Goal: Information Seeking & Learning: Understand process/instructions

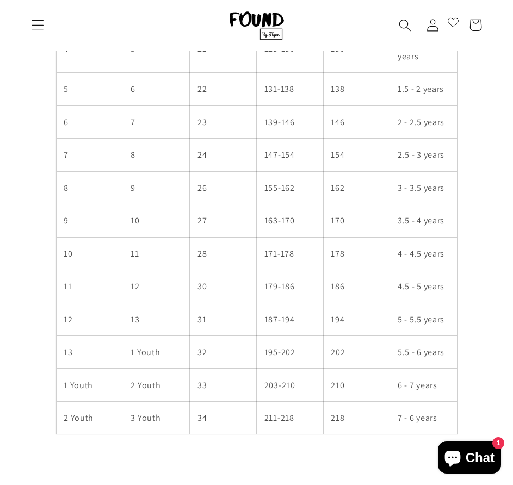
scroll to position [653, 0]
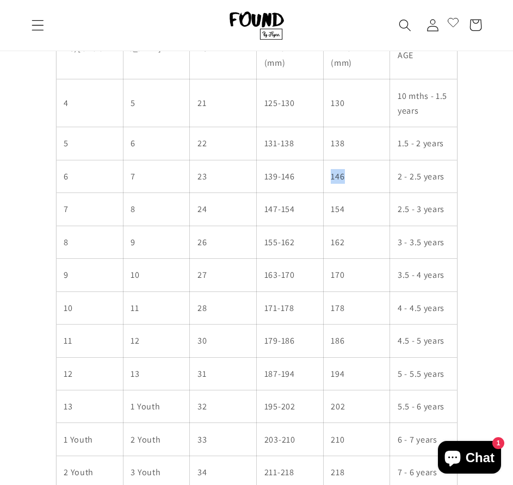
drag, startPoint x: 371, startPoint y: 177, endPoint x: 325, endPoint y: 177, distance: 45.7
click at [325, 177] on td "146" at bounding box center [356, 176] width 67 height 33
drag, startPoint x: 356, startPoint y: 210, endPoint x: 332, endPoint y: 213, distance: 24.1
click at [332, 213] on td "154" at bounding box center [356, 209] width 67 height 33
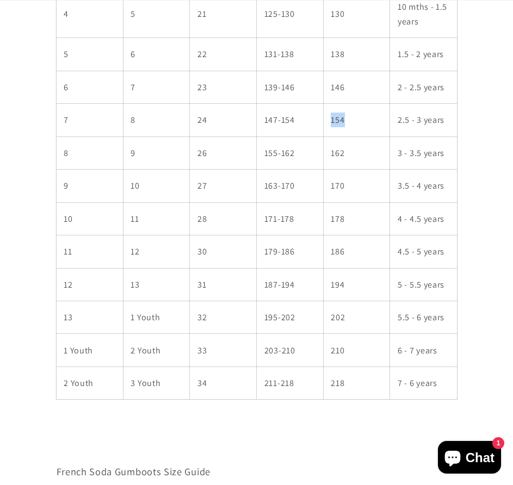
scroll to position [762, 0]
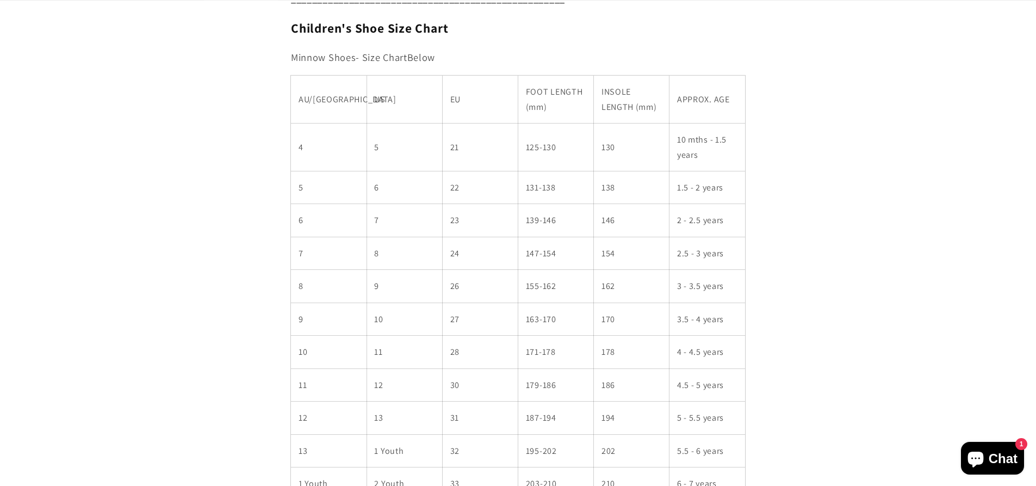
scroll to position [653, 0]
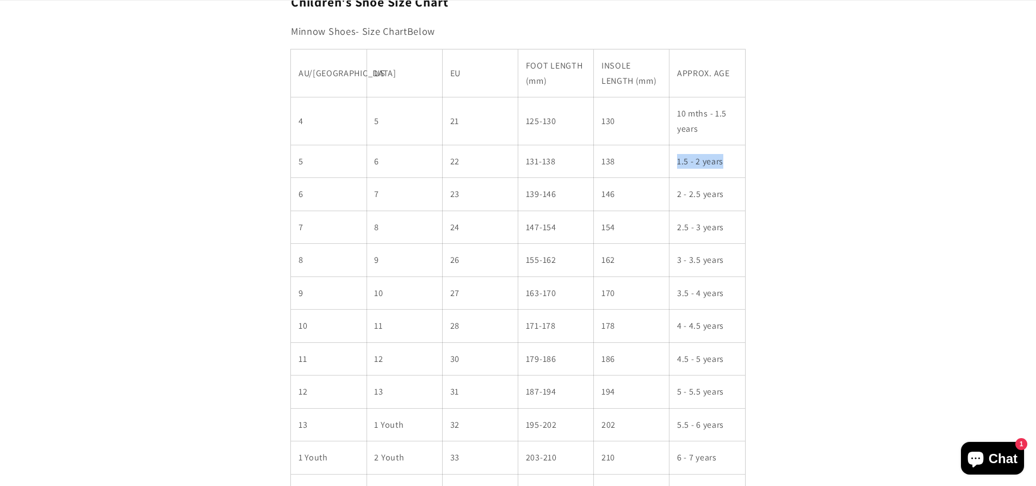
drag, startPoint x: 725, startPoint y: 160, endPoint x: 660, endPoint y: 168, distance: 65.1
click at [660, 168] on tr "5 6 22 131-138 138 1.5 - 2 years" at bounding box center [518, 161] width 454 height 33
drag, startPoint x: 728, startPoint y: 196, endPoint x: 677, endPoint y: 202, distance: 51.5
click at [677, 202] on td "2 - 2.5 years" at bounding box center [708, 194] width 76 height 33
drag, startPoint x: 626, startPoint y: 196, endPoint x: 602, endPoint y: 193, distance: 24.2
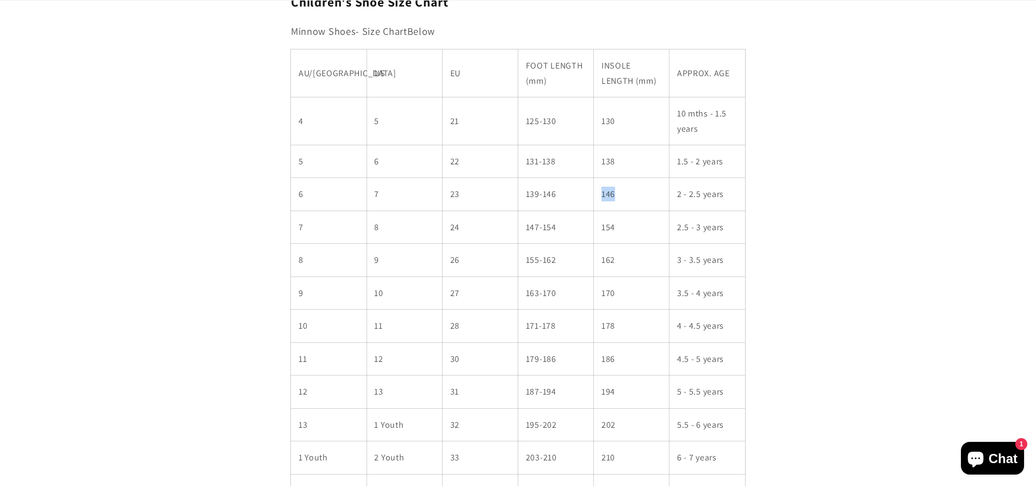
click at [602, 193] on td "146" at bounding box center [632, 194] width 76 height 33
drag, startPoint x: 731, startPoint y: 228, endPoint x: 672, endPoint y: 235, distance: 59.7
click at [672, 235] on td "2.5 - 3 years" at bounding box center [708, 227] width 76 height 33
drag, startPoint x: 630, startPoint y: 230, endPoint x: 601, endPoint y: 230, distance: 28.8
click at [601, 230] on td "154" at bounding box center [632, 227] width 76 height 33
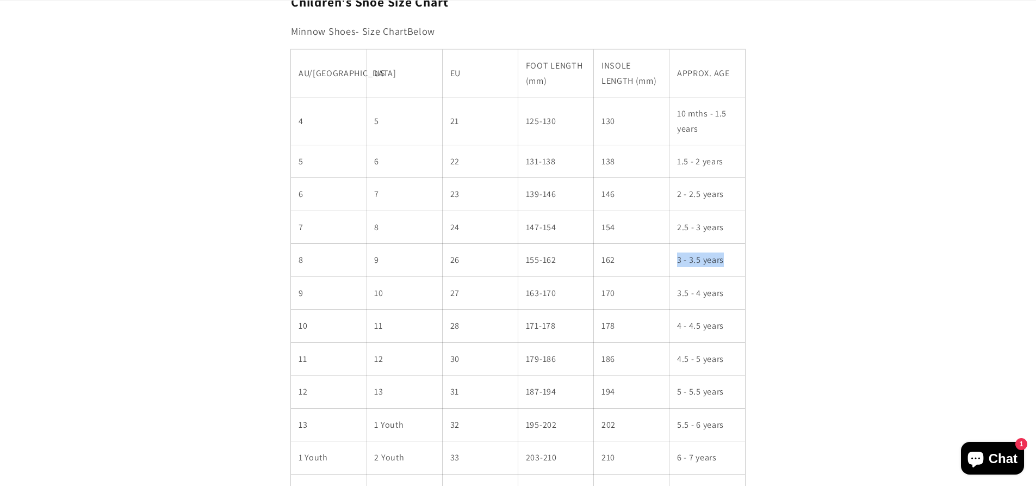
drag, startPoint x: 727, startPoint y: 259, endPoint x: 664, endPoint y: 264, distance: 63.8
click at [664, 264] on tr "8 9 26 155-162 162 3 - 3.5 years" at bounding box center [518, 260] width 454 height 33
click at [618, 262] on td "162" at bounding box center [632, 260] width 76 height 33
drag, startPoint x: 723, startPoint y: 292, endPoint x: 673, endPoint y: 293, distance: 50.6
click at [673, 293] on td "3.5 - 4 years" at bounding box center [708, 292] width 76 height 33
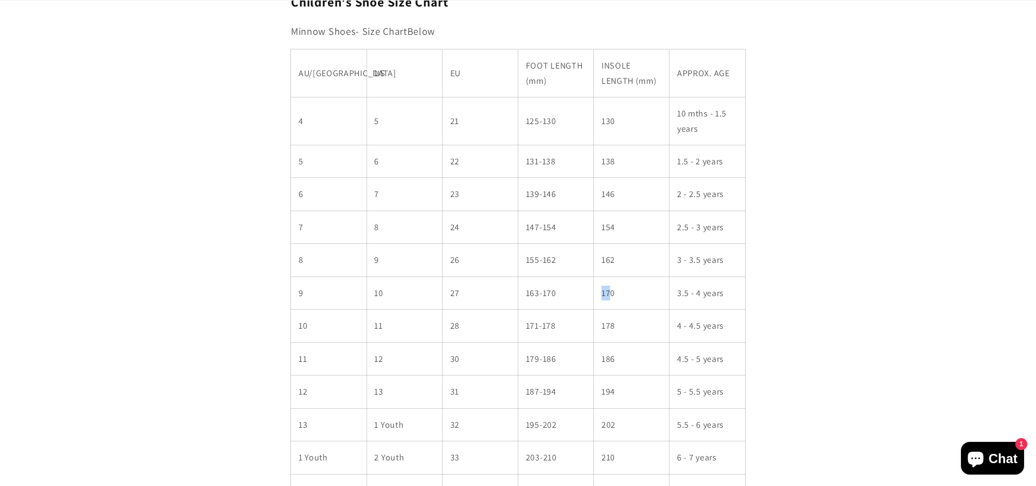
drag, startPoint x: 610, startPoint y: 292, endPoint x: 601, endPoint y: 293, distance: 9.9
click at [601, 293] on td "170" at bounding box center [632, 292] width 76 height 33
drag, startPoint x: 725, startPoint y: 358, endPoint x: 661, endPoint y: 368, distance: 64.4
click at [661, 368] on tr "11 12 30 179-186 186 4.5 - 5 years" at bounding box center [518, 358] width 454 height 33
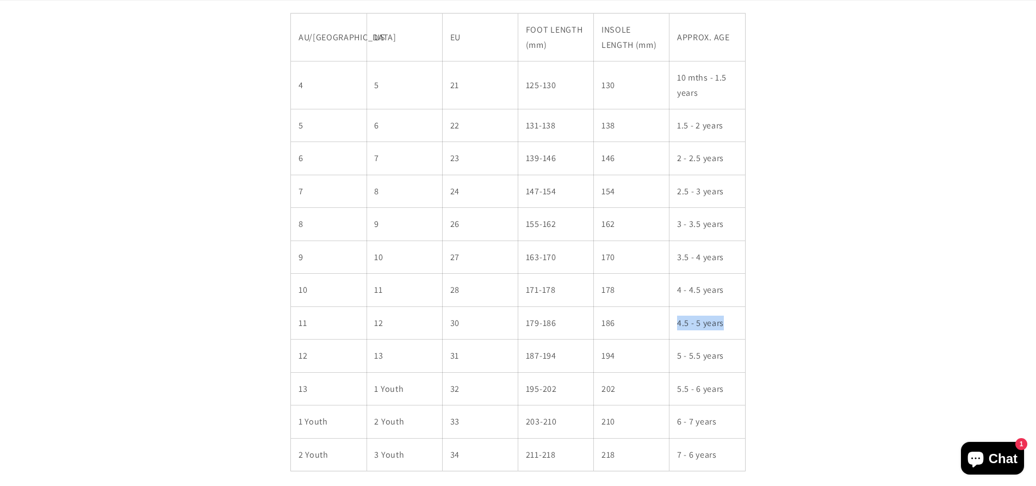
scroll to position [707, 0]
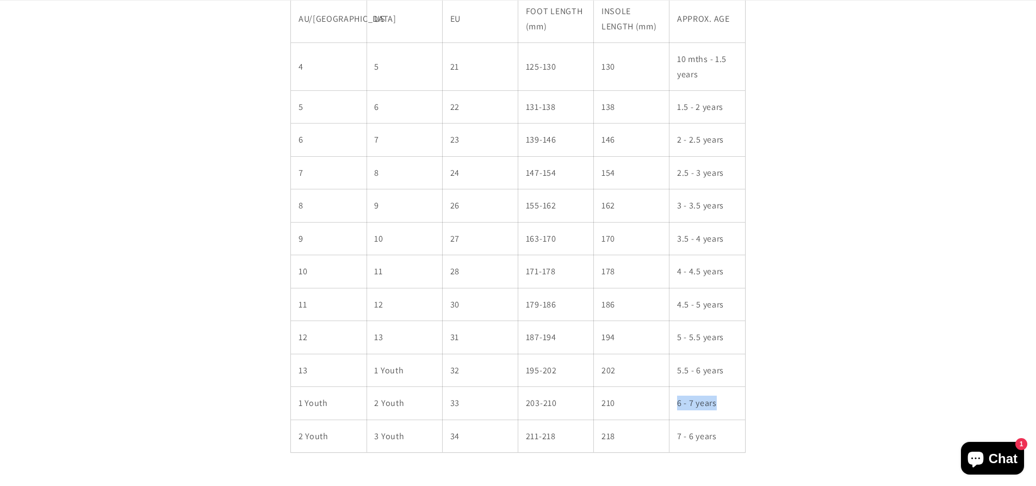
drag, startPoint x: 721, startPoint y: 402, endPoint x: 677, endPoint y: 406, distance: 44.8
click at [677, 406] on td "6 - 7 years" at bounding box center [708, 403] width 76 height 33
drag, startPoint x: 626, startPoint y: 405, endPoint x: 600, endPoint y: 405, distance: 26.1
click at [600, 405] on td "210" at bounding box center [632, 403] width 76 height 33
